Goal: Entertainment & Leisure: Consume media (video, audio)

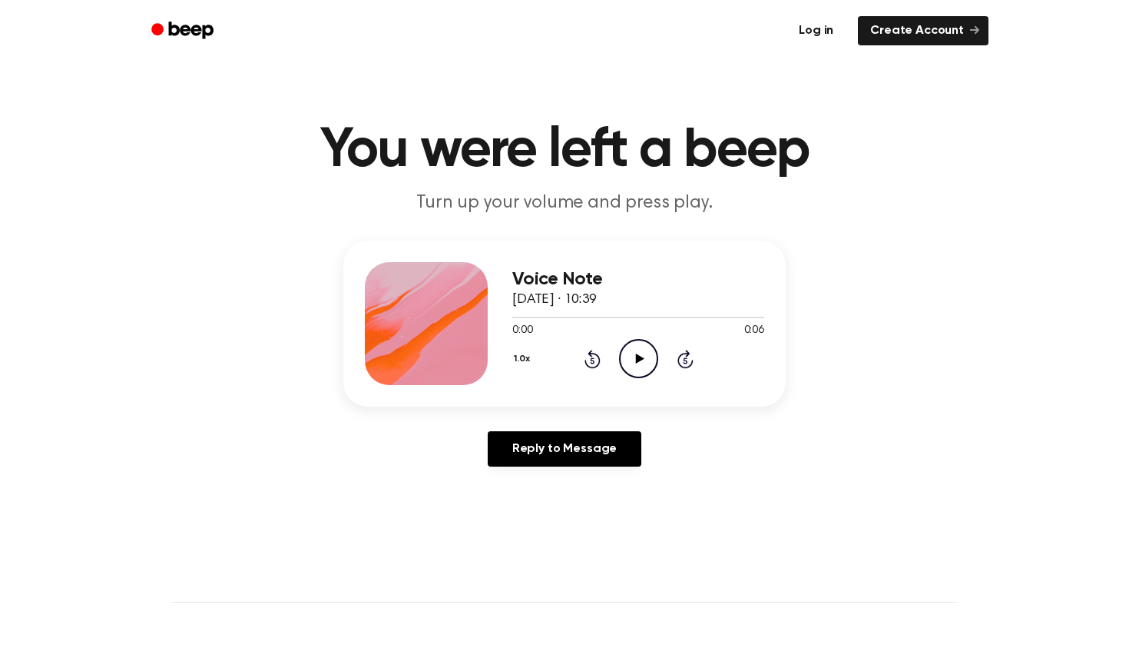
click at [822, 31] on link "Log in" at bounding box center [816, 30] width 65 height 35
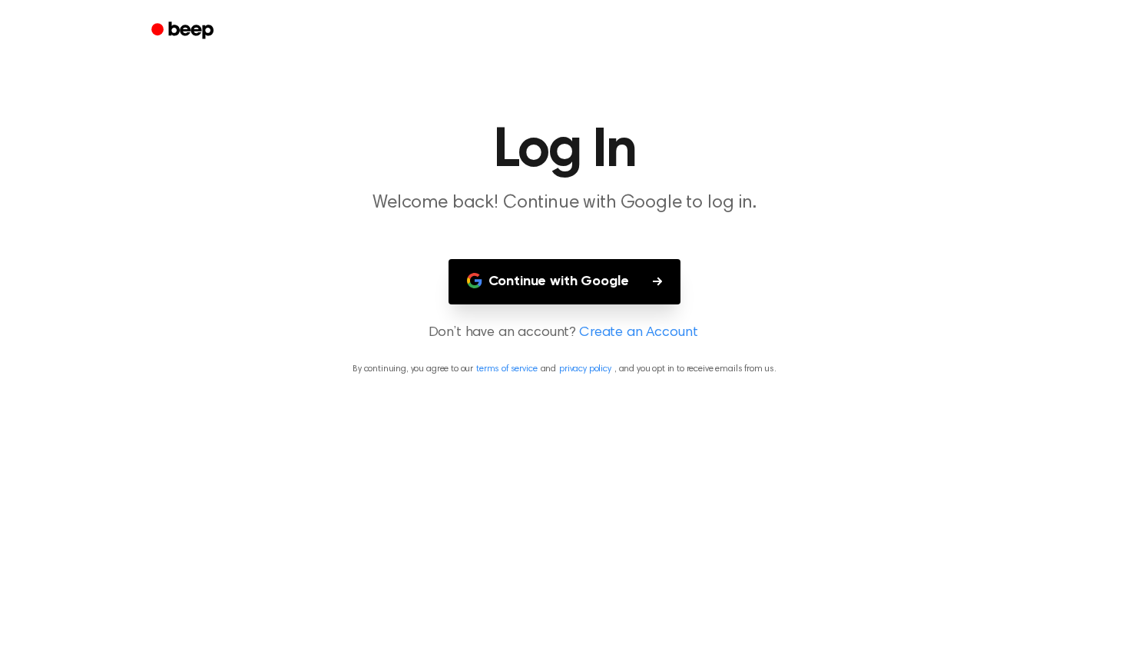
click at [632, 285] on button "Continue with Google" at bounding box center [565, 281] width 233 height 45
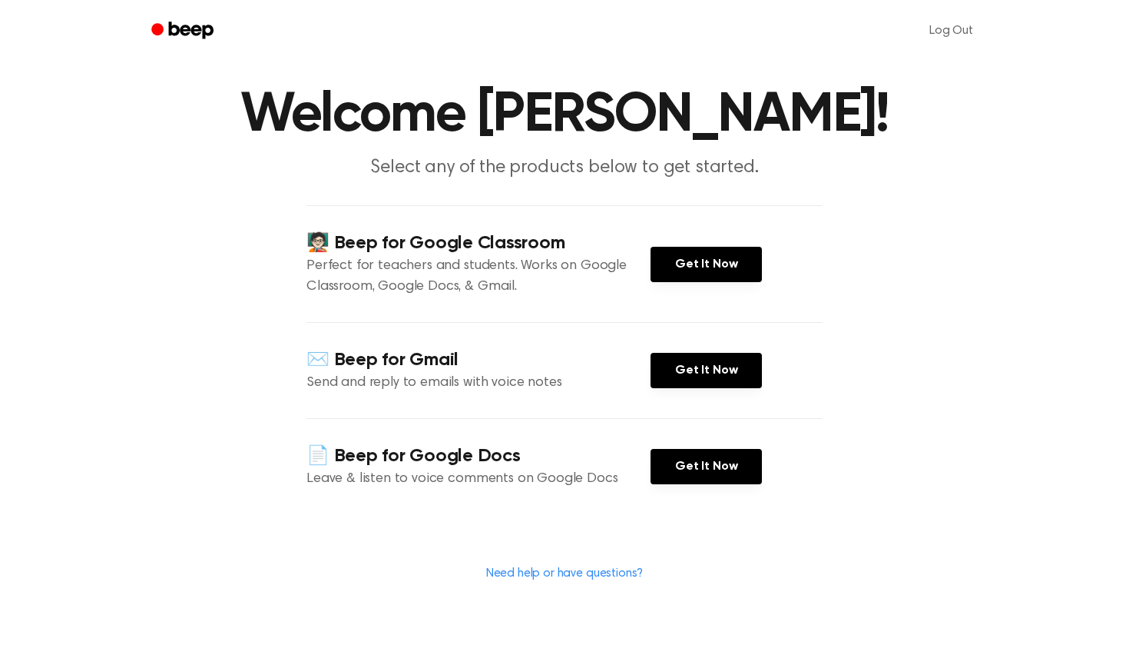
scroll to position [81, 0]
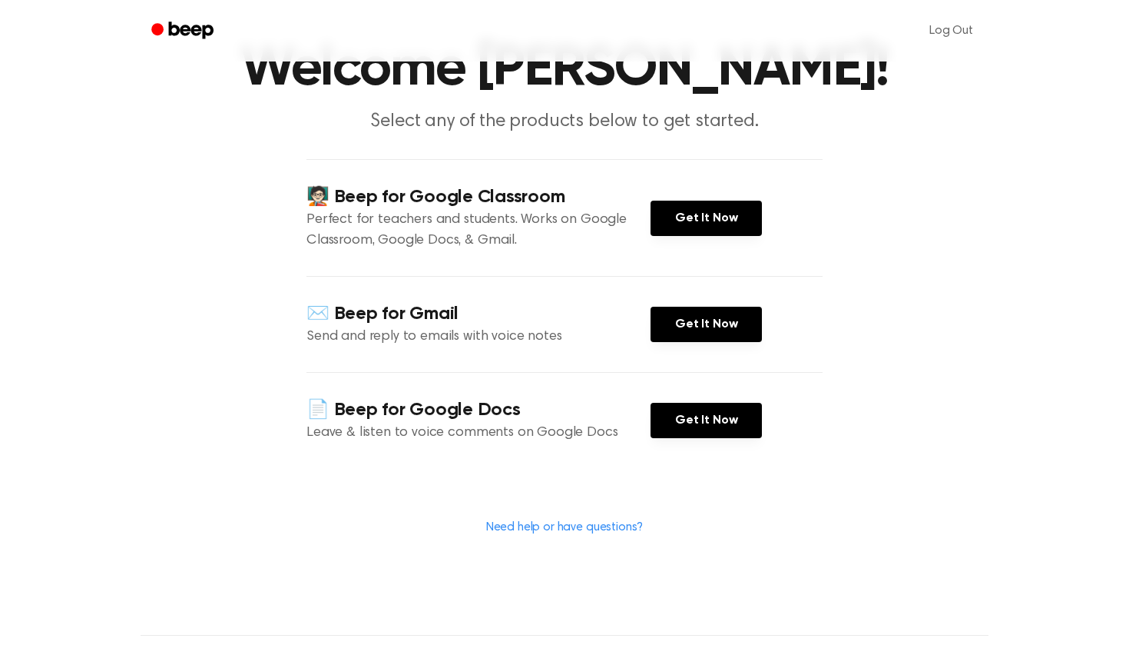
click at [615, 532] on link "Need help or have questions?" at bounding box center [564, 527] width 157 height 12
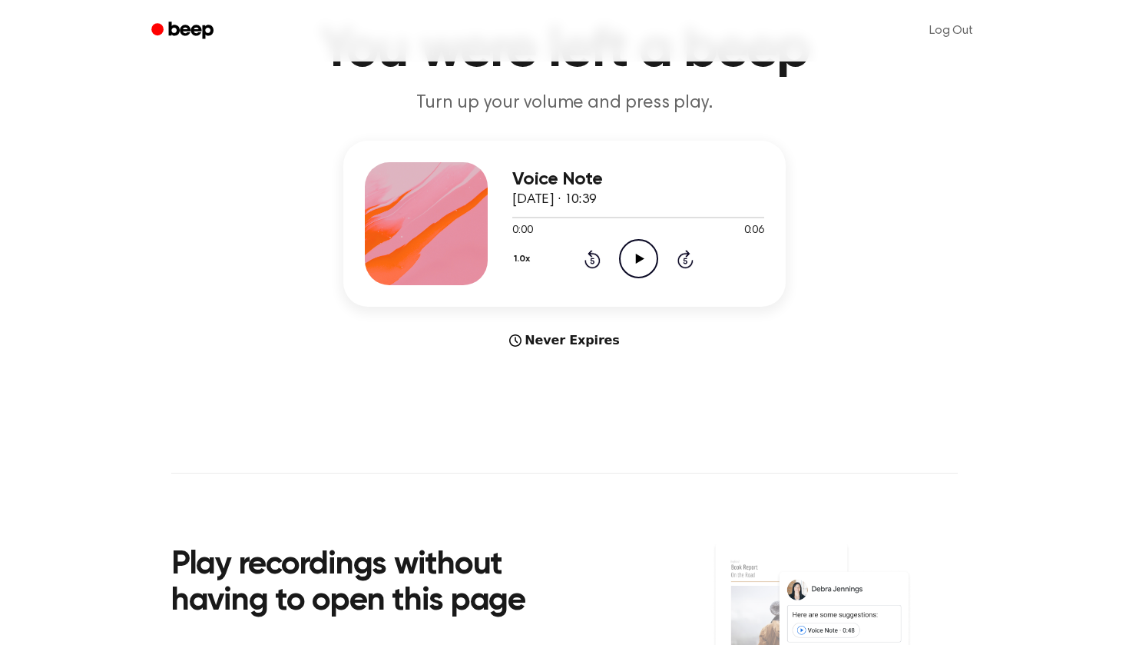
scroll to position [87, 0]
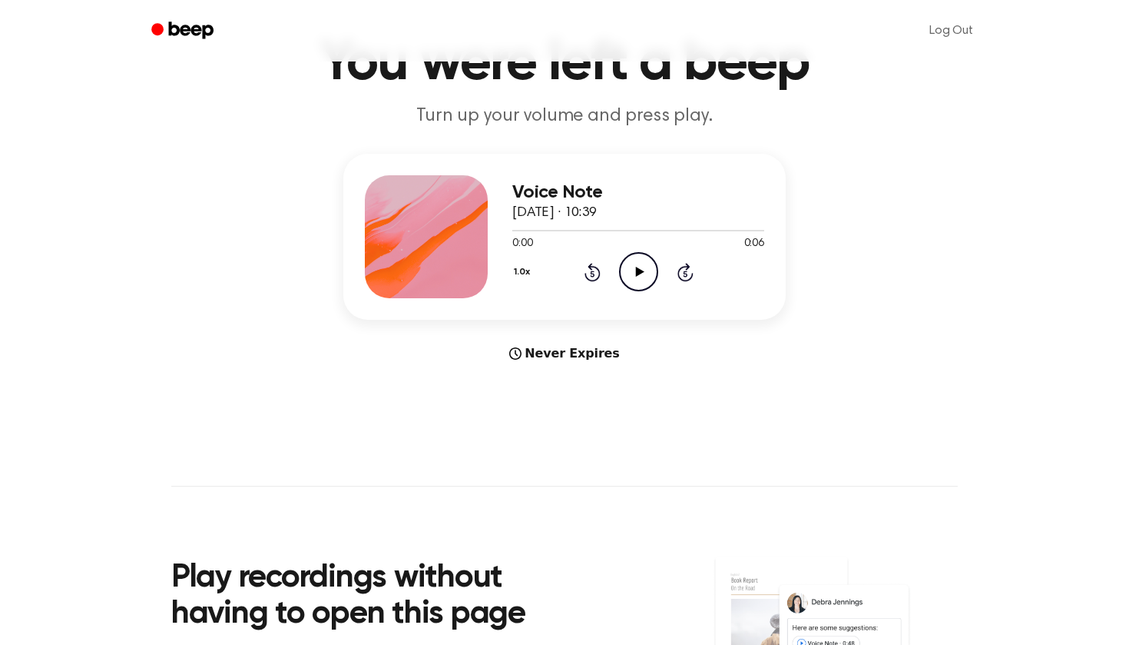
click at [637, 274] on icon at bounding box center [639, 272] width 8 height 10
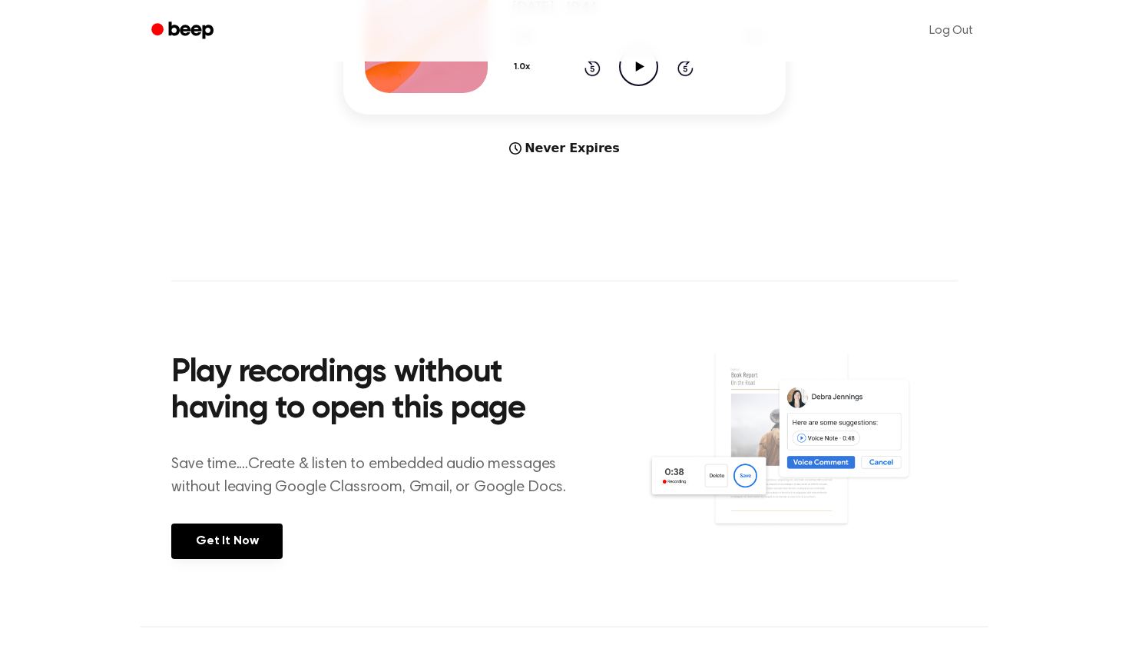
scroll to position [297, 0]
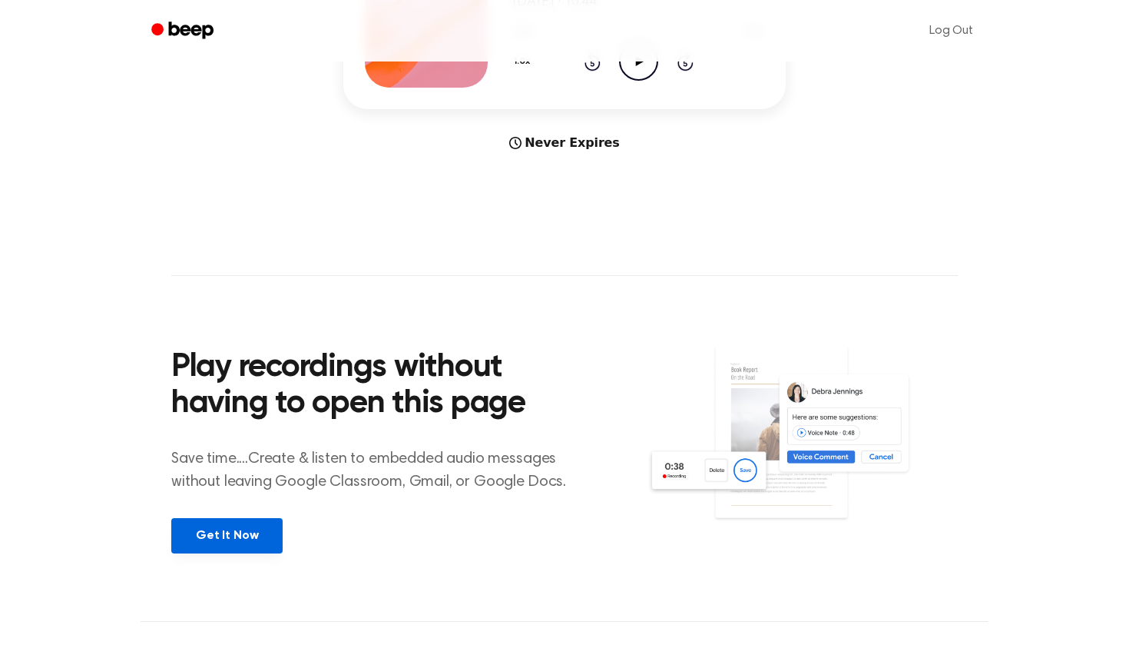
click at [246, 534] on link "Get It Now" at bounding box center [226, 535] width 111 height 35
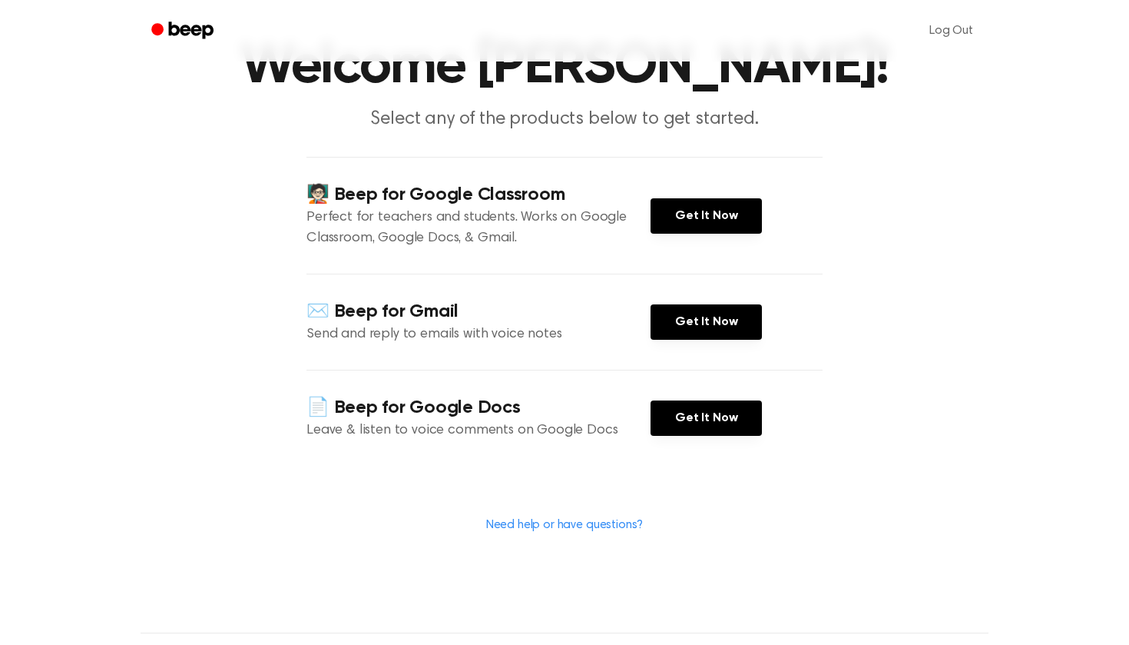
scroll to position [94, 0]
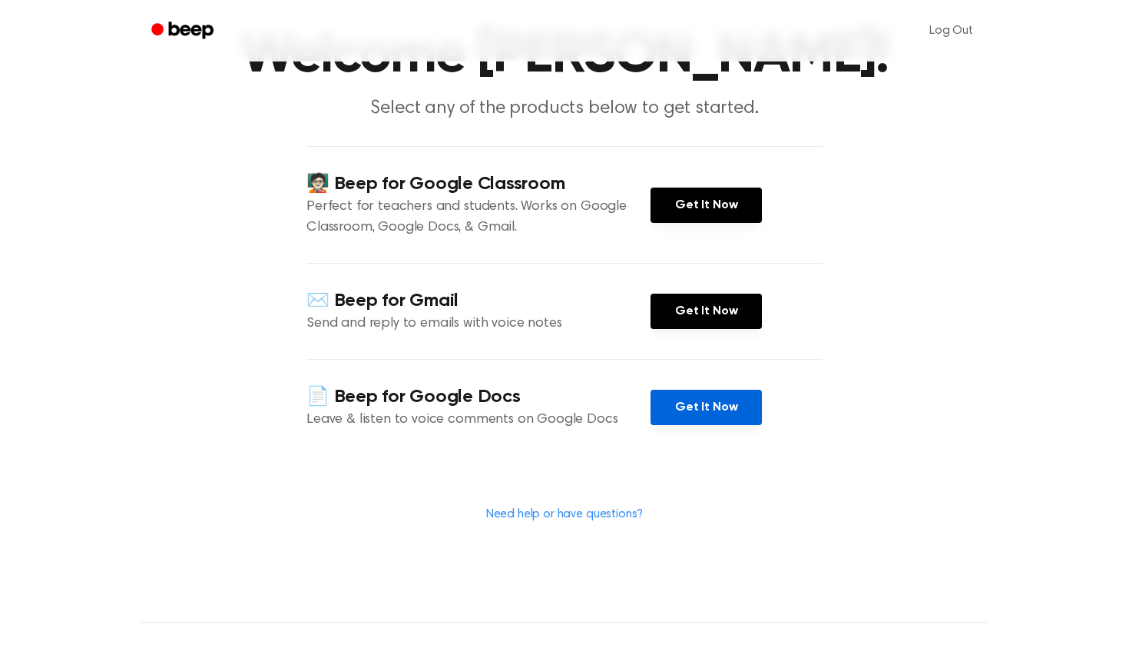
click at [665, 400] on link "Get It Now" at bounding box center [706, 407] width 111 height 35
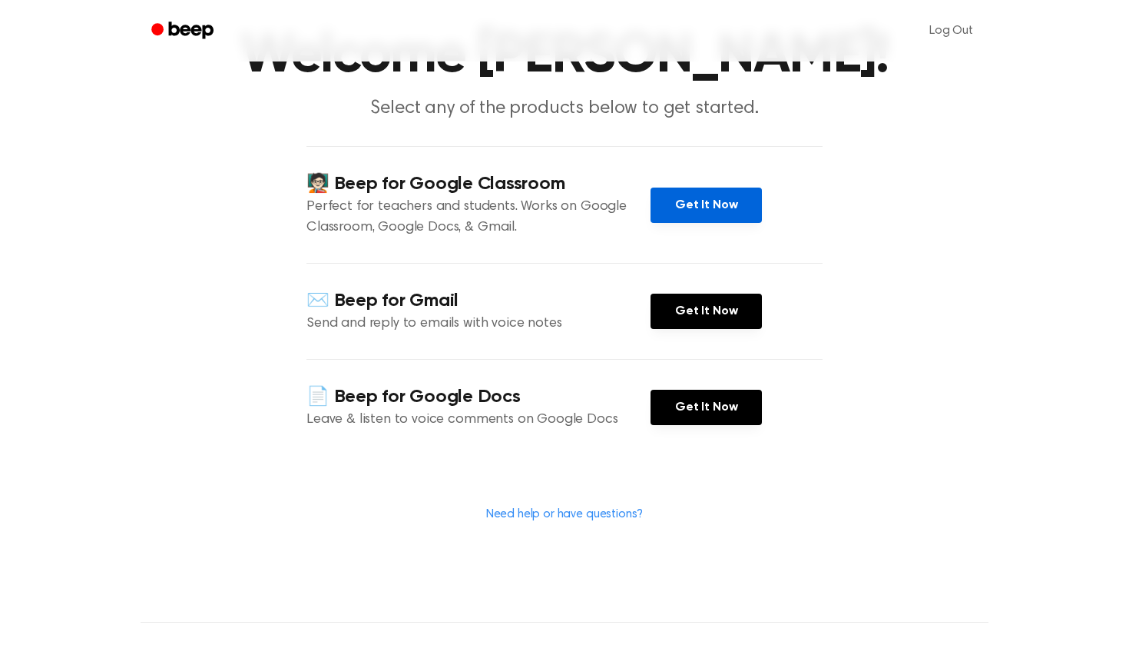
click at [744, 197] on link "Get It Now" at bounding box center [706, 204] width 111 height 35
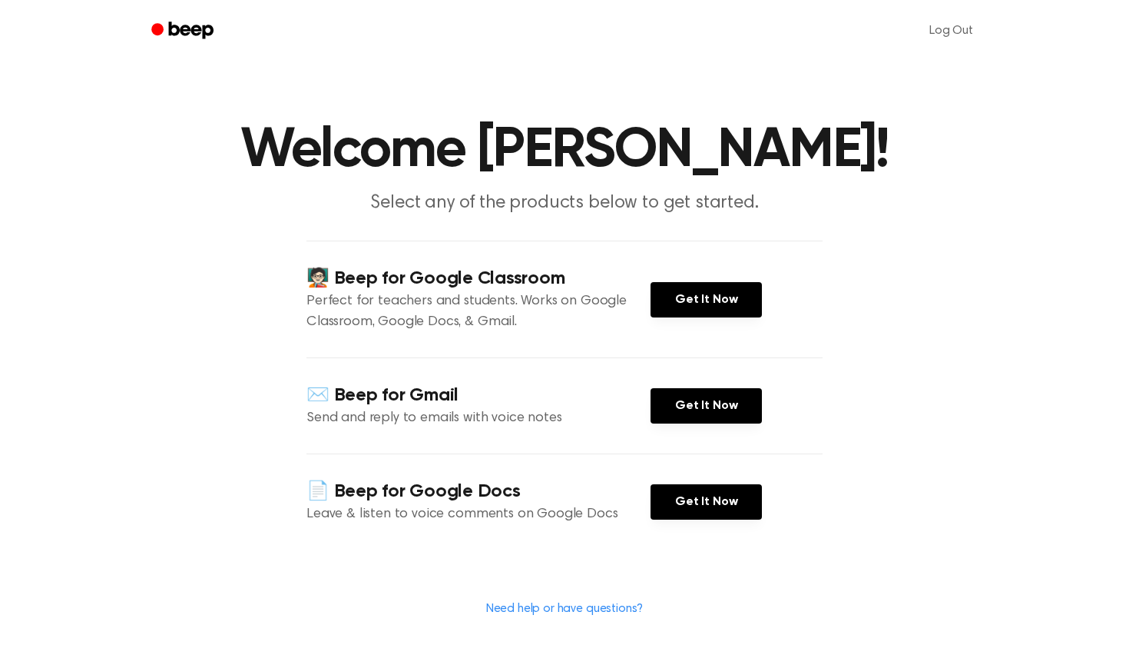
scroll to position [0, 0]
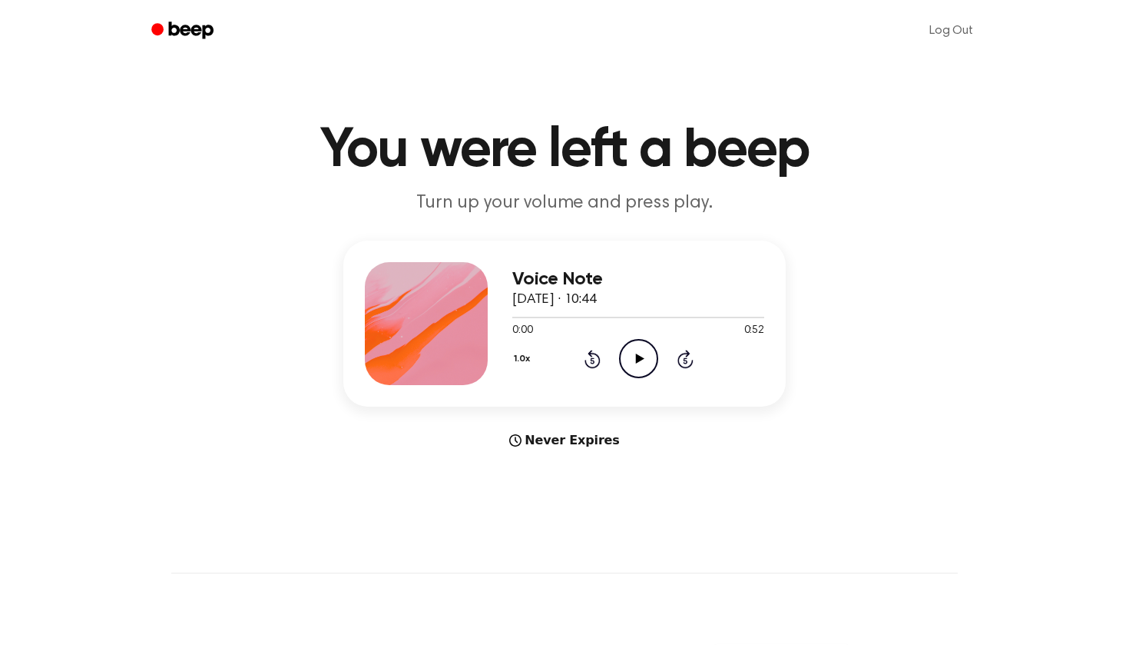
click at [648, 366] on icon "Play Audio" at bounding box center [638, 358] width 39 height 39
click at [575, 319] on div at bounding box center [638, 316] width 252 height 12
click at [621, 353] on circle at bounding box center [639, 359] width 38 height 38
click at [655, 321] on div at bounding box center [638, 316] width 252 height 12
click at [636, 351] on icon "Play Audio" at bounding box center [638, 358] width 39 height 39
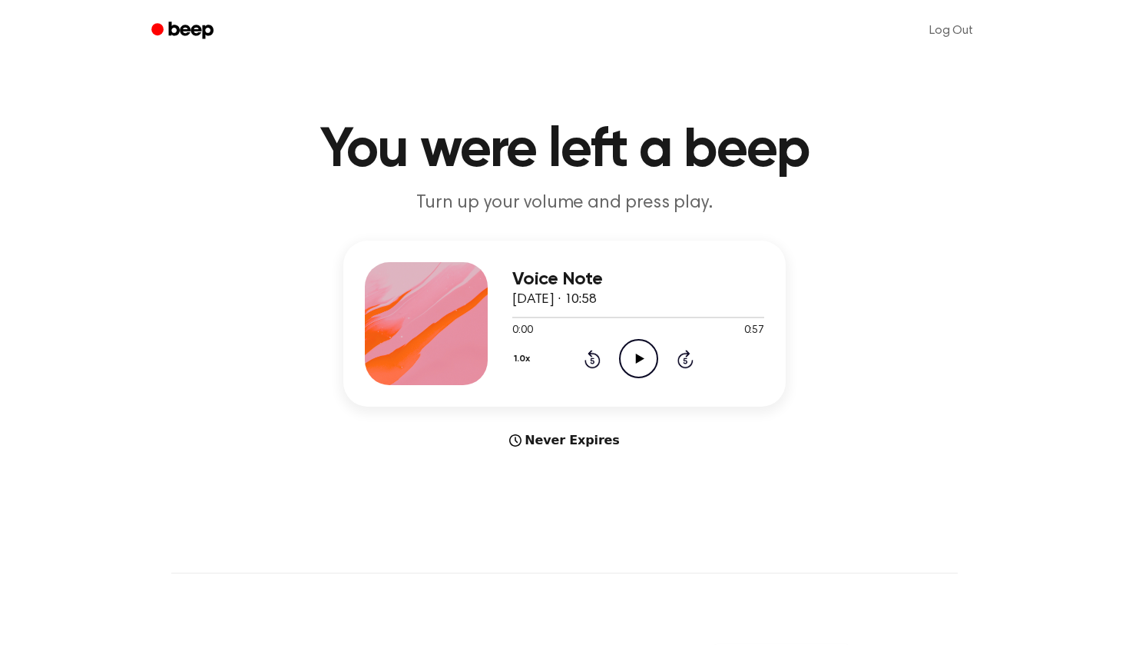
click at [638, 354] on icon "Play Audio" at bounding box center [638, 358] width 39 height 39
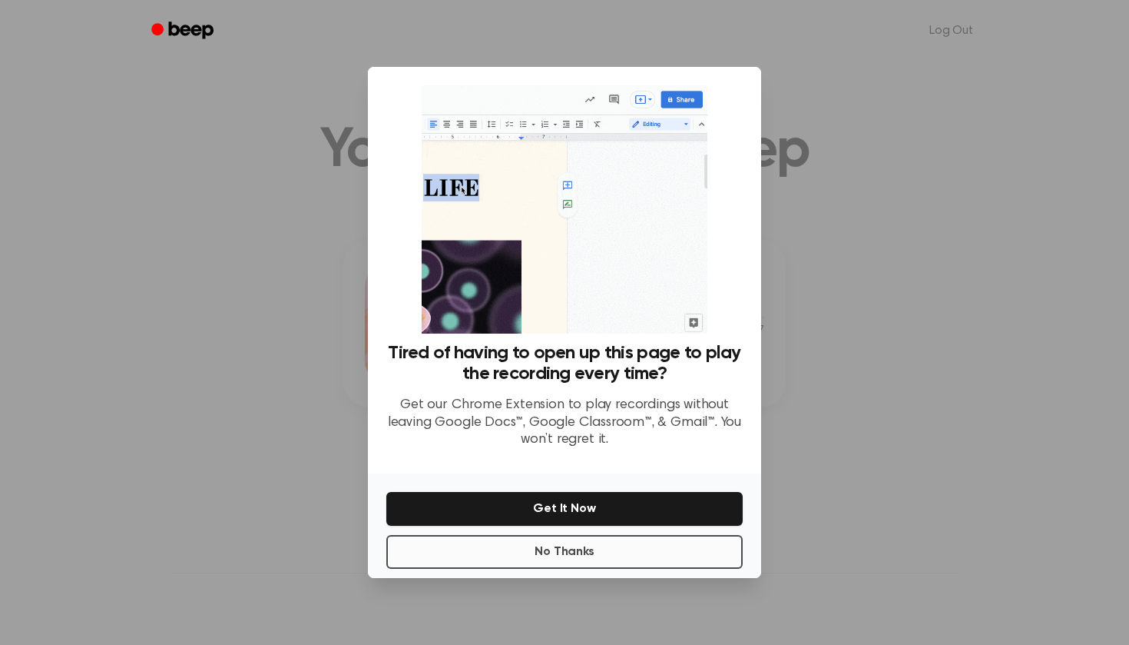
click at [588, 549] on button "No Thanks" at bounding box center [564, 552] width 356 height 34
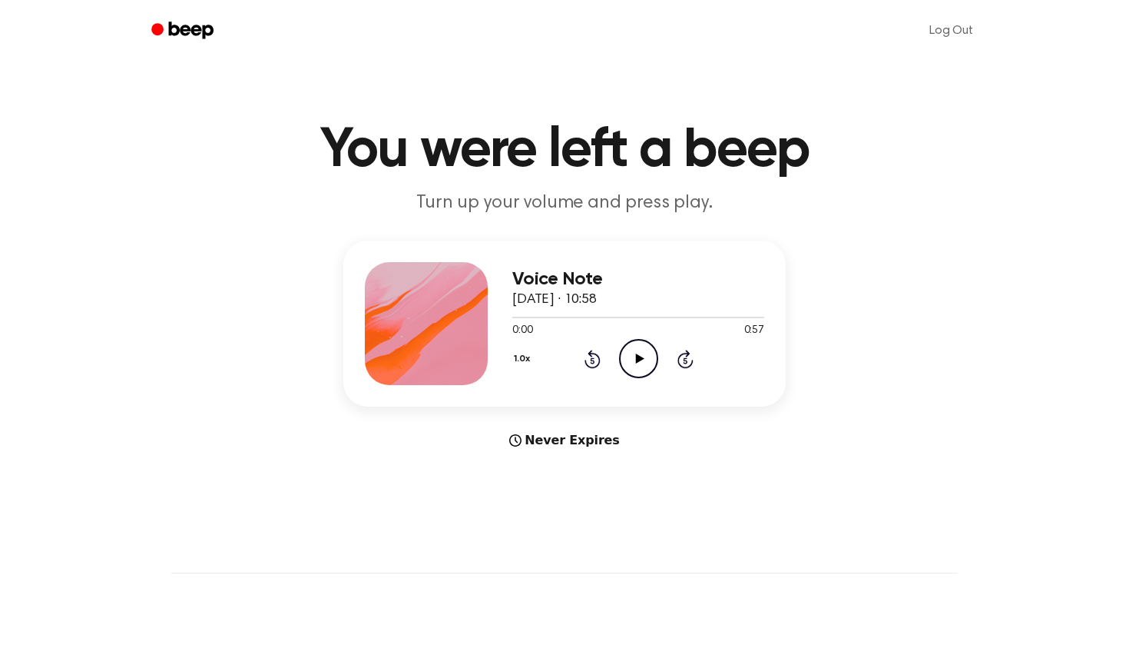
click at [642, 371] on icon "Play Audio" at bounding box center [638, 358] width 39 height 39
click at [649, 353] on icon "Play Audio" at bounding box center [638, 358] width 39 height 39
click at [698, 319] on div at bounding box center [638, 316] width 252 height 12
click at [646, 316] on div at bounding box center [638, 316] width 252 height 12
click at [625, 317] on div at bounding box center [611, 318] width 199 height 2
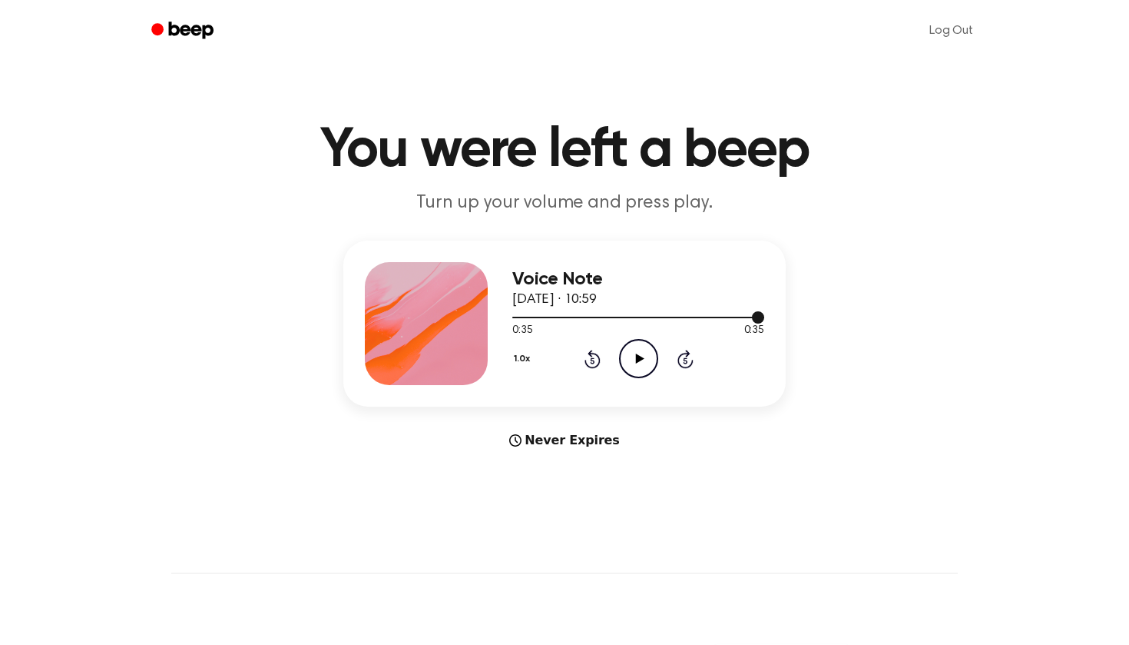
click at [705, 314] on div at bounding box center [638, 316] width 252 height 12
click at [627, 360] on icon "Play Audio" at bounding box center [638, 358] width 39 height 39
click at [666, 319] on div at bounding box center [638, 316] width 252 height 12
click at [639, 363] on icon "Pause Audio" at bounding box center [638, 358] width 39 height 39
click at [651, 354] on icon "Play Audio" at bounding box center [638, 358] width 39 height 39
